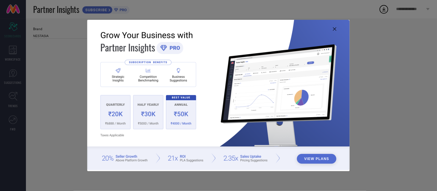
type input "All"
click at [335, 30] on icon at bounding box center [334, 28] width 3 height 3
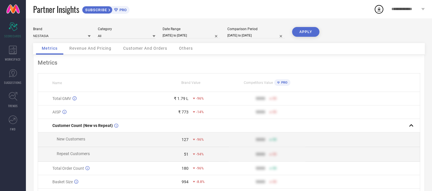
select select "7"
select select "2025"
select select "8"
select select "2025"
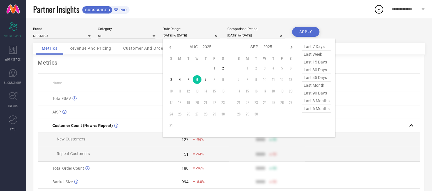
click at [186, 35] on input "[DATE] to [DATE]" at bounding box center [192, 36] width 58 height 6
click at [353, 75] on th at bounding box center [363, 83] width 115 height 18
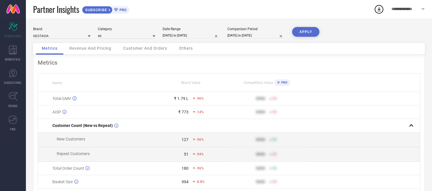
click at [188, 36] on input "[DATE] to [DATE]" at bounding box center [192, 36] width 58 height 6
select select "7"
select select "2025"
select select "8"
select select "2025"
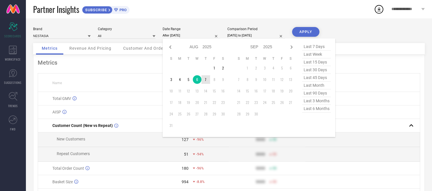
click at [204, 79] on td "7" at bounding box center [206, 79] width 9 height 9
type input "[DATE] to [DATE]"
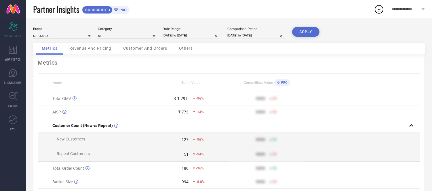
click at [304, 29] on button "APPLY" at bounding box center [305, 32] width 27 height 10
click at [187, 47] on span "Others" at bounding box center [186, 48] width 14 height 5
